Goal: Use online tool/utility: Use online tool/utility

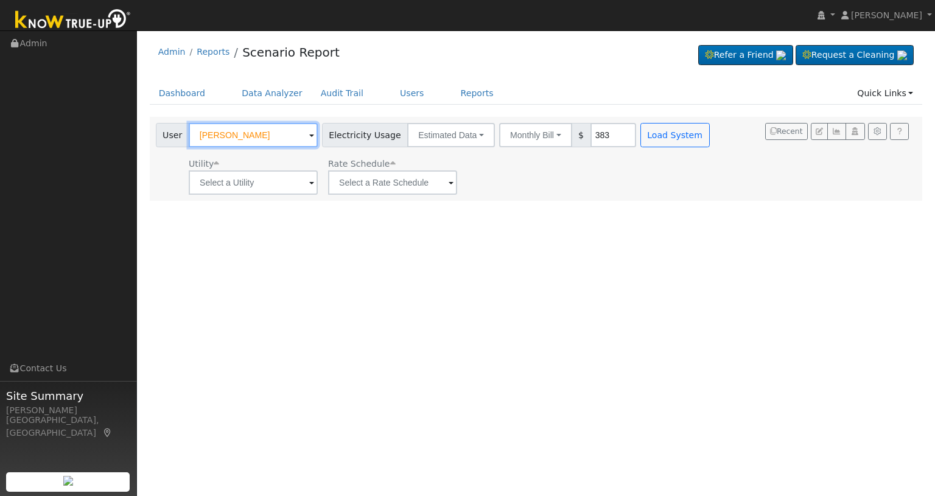
click at [289, 140] on input "[PERSON_NAME]" at bounding box center [253, 135] width 129 height 24
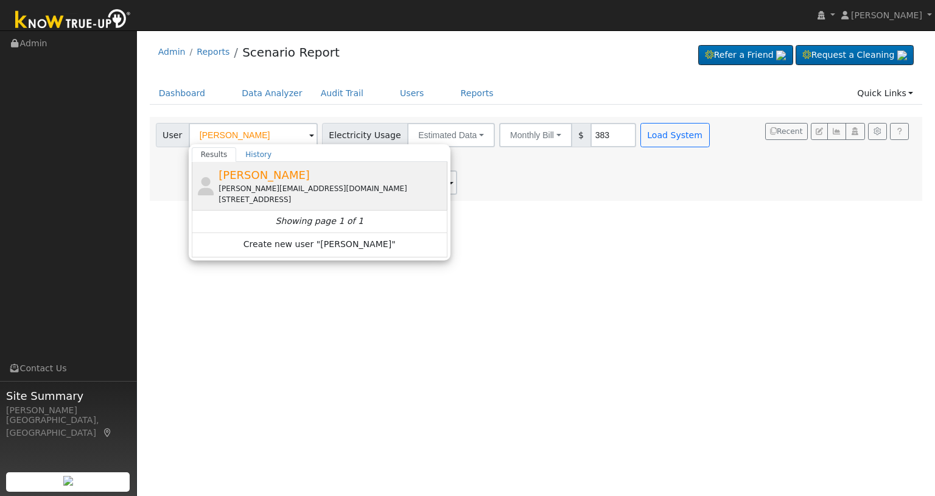
click at [256, 174] on span "[PERSON_NAME]" at bounding box center [263, 175] width 91 height 13
type input "[PERSON_NAME]"
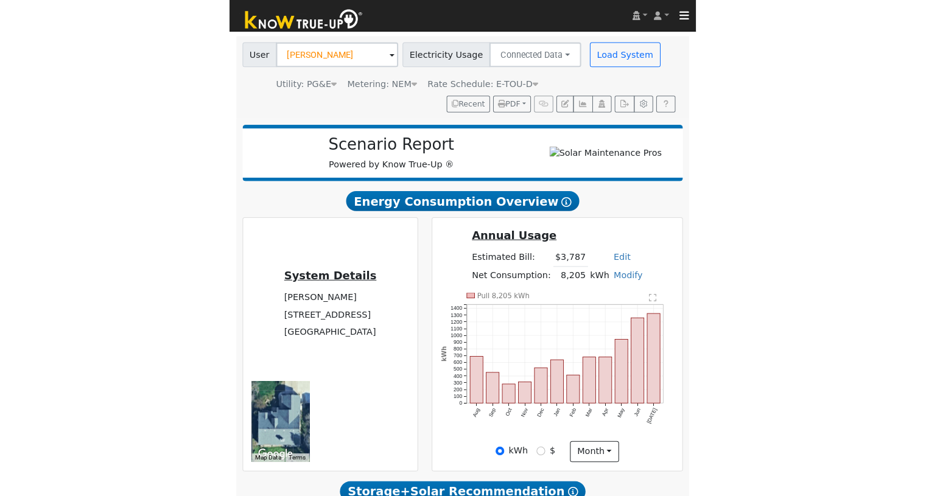
scroll to position [162, 0]
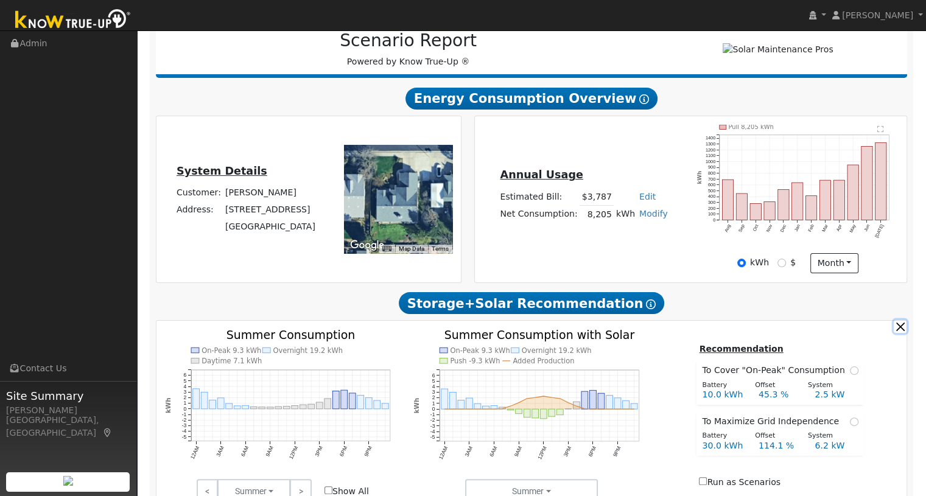
click at [898, 330] on button "button" at bounding box center [899, 326] width 13 height 13
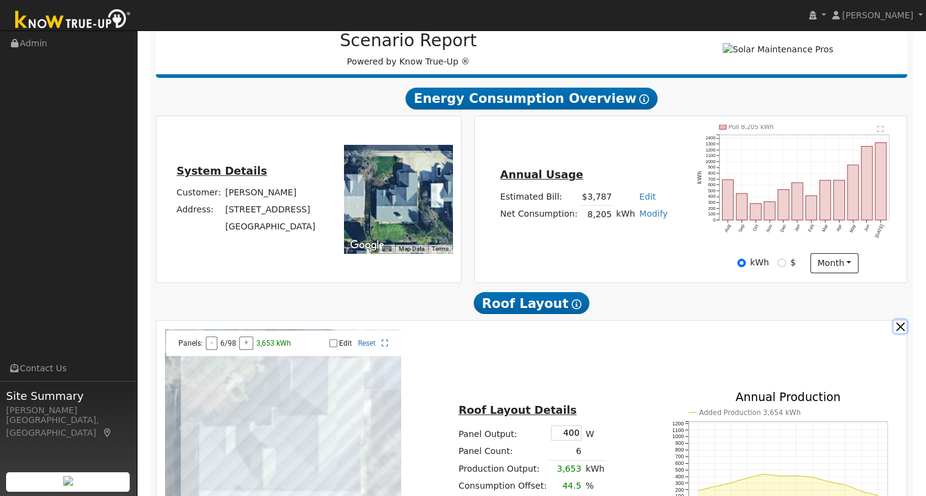
click at [898, 330] on button "button" at bounding box center [899, 326] width 13 height 13
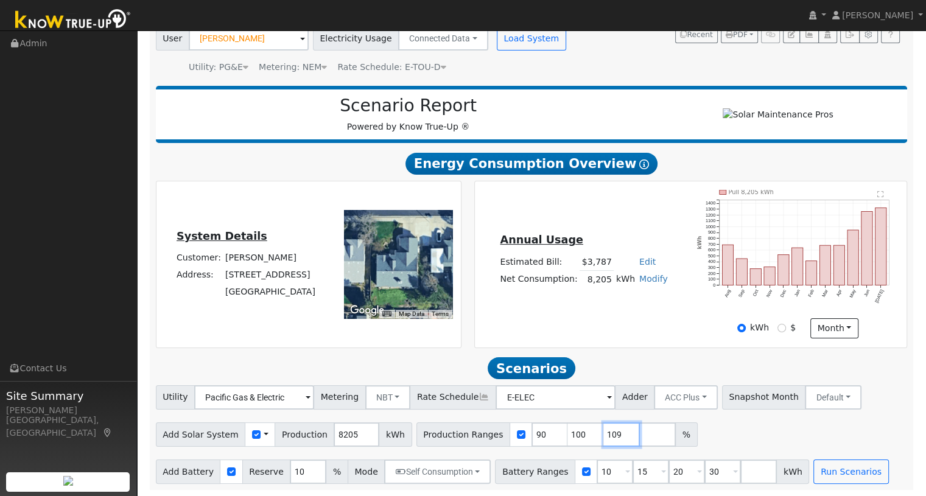
click at [604, 437] on input "109" at bounding box center [621, 434] width 37 height 24
click at [604, 437] on input "108" at bounding box center [621, 434] width 37 height 24
type input "107"
click at [604, 437] on input "107" at bounding box center [621, 434] width 37 height 24
drag, startPoint x: 562, startPoint y: 428, endPoint x: 531, endPoint y: 430, distance: 30.5
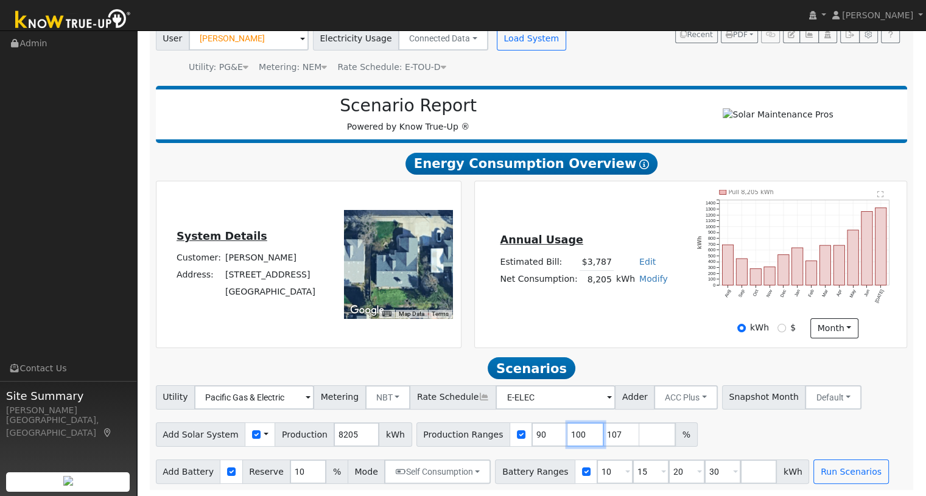
click at [532, 430] on div "Production Ranges 90 100 107 %" at bounding box center [556, 434] width 281 height 24
type input "107"
click at [531, 435] on input "90" at bounding box center [549, 434] width 37 height 24
drag, startPoint x: 522, startPoint y: 435, endPoint x: 510, endPoint y: 437, distance: 12.3
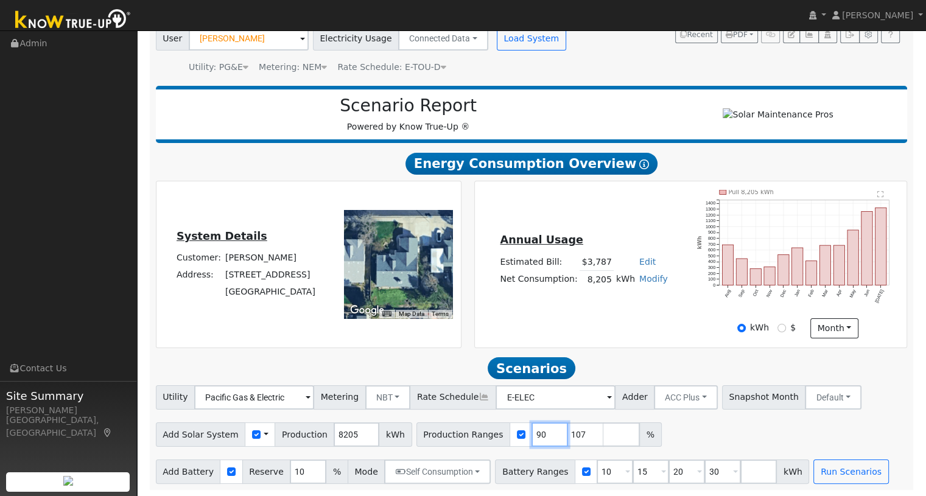
click at [531, 437] on input "90" at bounding box center [549, 434] width 37 height 24
type input "107"
click at [667, 440] on div "Add Solar System Use CSV Data Production 8205 kWh Production Ranges 107 %" at bounding box center [531, 432] width 756 height 29
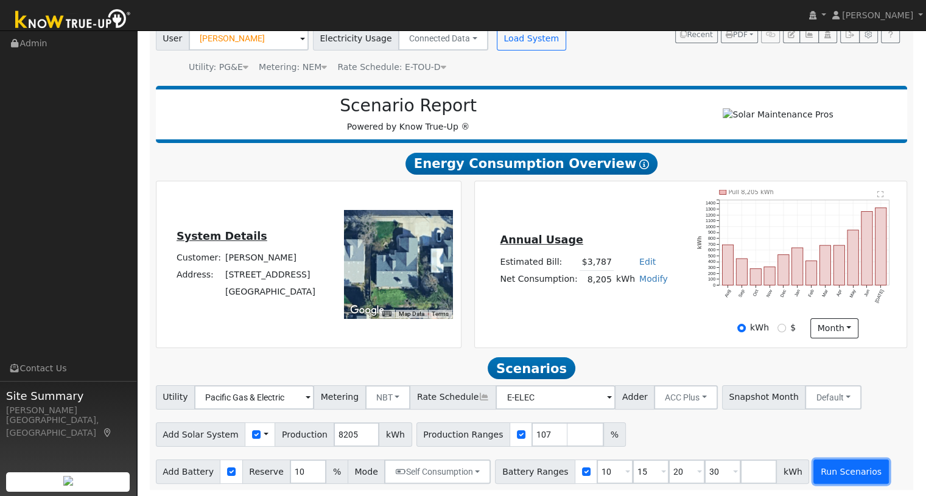
click at [813, 472] on button "Run Scenarios" at bounding box center [850, 471] width 75 height 24
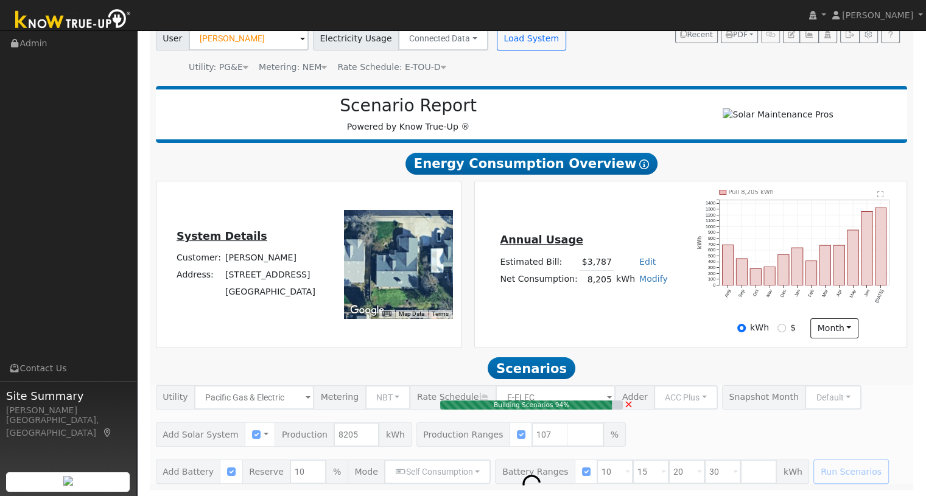
type input "5.9"
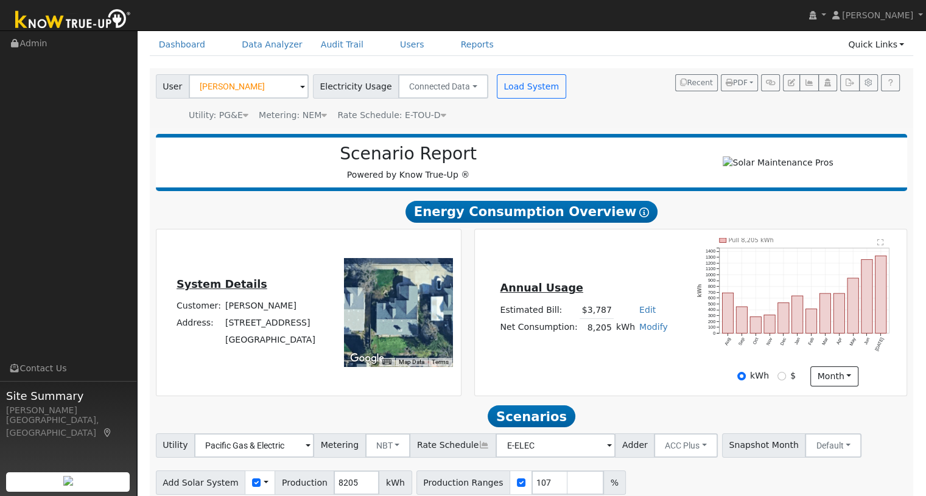
scroll to position [0, 0]
